Goal: Find specific page/section: Find specific page/section

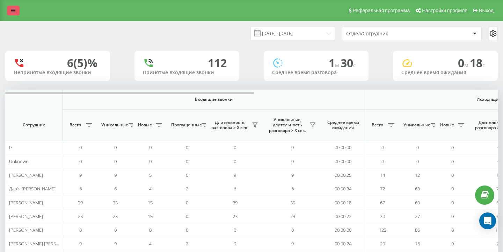
click at [15, 14] on link at bounding box center [13, 11] width 13 height 10
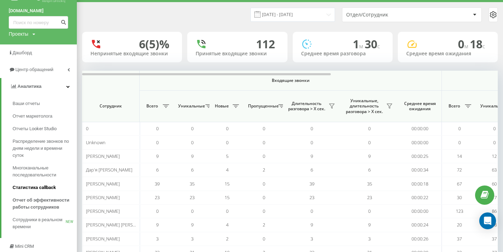
scroll to position [22, 0]
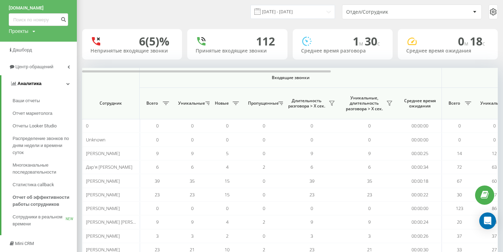
click at [50, 82] on link "Аналитика" at bounding box center [38, 83] width 75 height 17
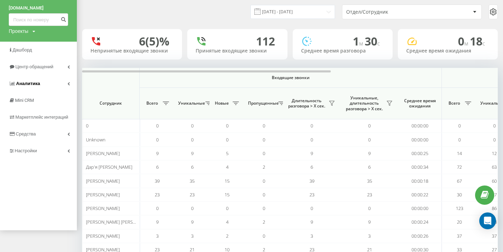
click at [54, 79] on link "Аналитика" at bounding box center [38, 83] width 77 height 17
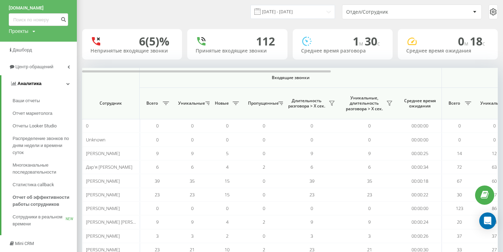
click at [42, 87] on link "Аналитика" at bounding box center [38, 83] width 75 height 17
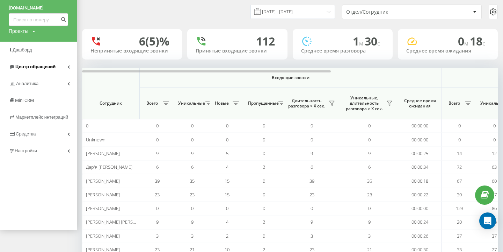
click at [52, 63] on link "Центр обращений" at bounding box center [38, 66] width 77 height 17
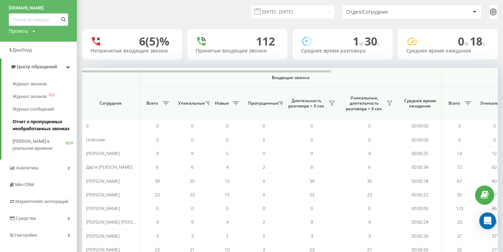
click at [53, 119] on span "Отчет о пропущенных необработанных звонках" at bounding box center [43, 125] width 61 height 14
